Goal: Feedback & Contribution: Submit feedback/report problem

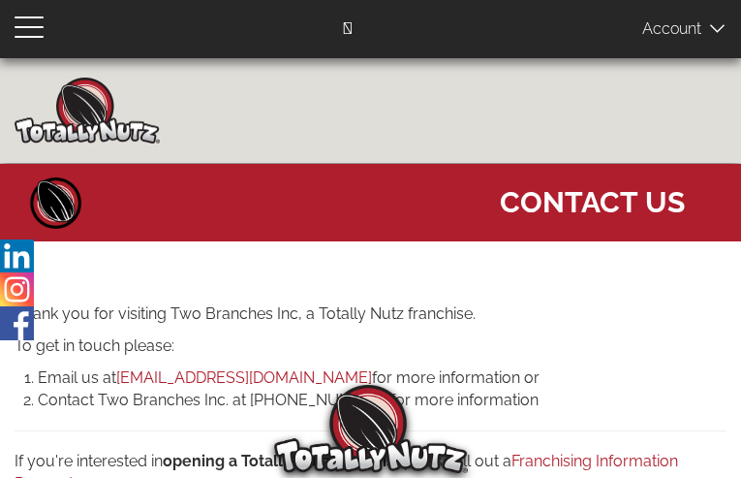
type input "nKUAnjQDNS"
type input "utuxigiyu61@gmail.com"
type input "6293566310"
